Goal: Entertainment & Leisure: Consume media (video, audio)

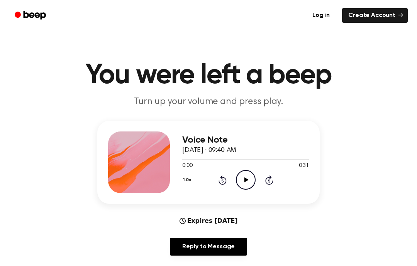
click at [253, 182] on icon "Play Audio" at bounding box center [246, 180] width 20 height 20
click at [243, 179] on icon "Pause Audio" at bounding box center [246, 180] width 20 height 20
click at [250, 181] on icon "Play Audio" at bounding box center [246, 180] width 20 height 20
click at [250, 179] on icon "Pause Audio" at bounding box center [246, 180] width 20 height 20
click at [254, 191] on div "Voice Note [DATE] · 09:40 AM 0:09 0:31 Your browser does not support the [objec…" at bounding box center [245, 163] width 127 height 62
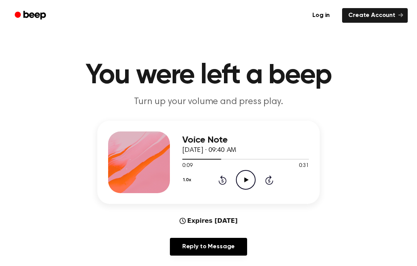
click at [229, 177] on div "1.0x Rewind 5 seconds Play Audio Skip 5 seconds" at bounding box center [245, 180] width 127 height 20
click at [226, 182] on div "1.0x Rewind 5 seconds Play Audio Skip 5 seconds" at bounding box center [245, 180] width 127 height 20
click at [226, 183] on icon "Rewind 5 seconds" at bounding box center [222, 180] width 8 height 10
click at [223, 180] on icon at bounding box center [222, 180] width 2 height 3
click at [222, 180] on icon at bounding box center [222, 180] width 2 height 3
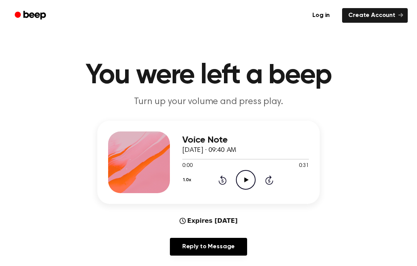
click at [224, 184] on icon at bounding box center [222, 180] width 8 height 9
click at [252, 179] on icon "Play Audio" at bounding box center [246, 180] width 20 height 20
click at [252, 176] on icon "Pause Audio" at bounding box center [246, 180] width 20 height 20
